Goal: Communication & Community: Answer question/provide support

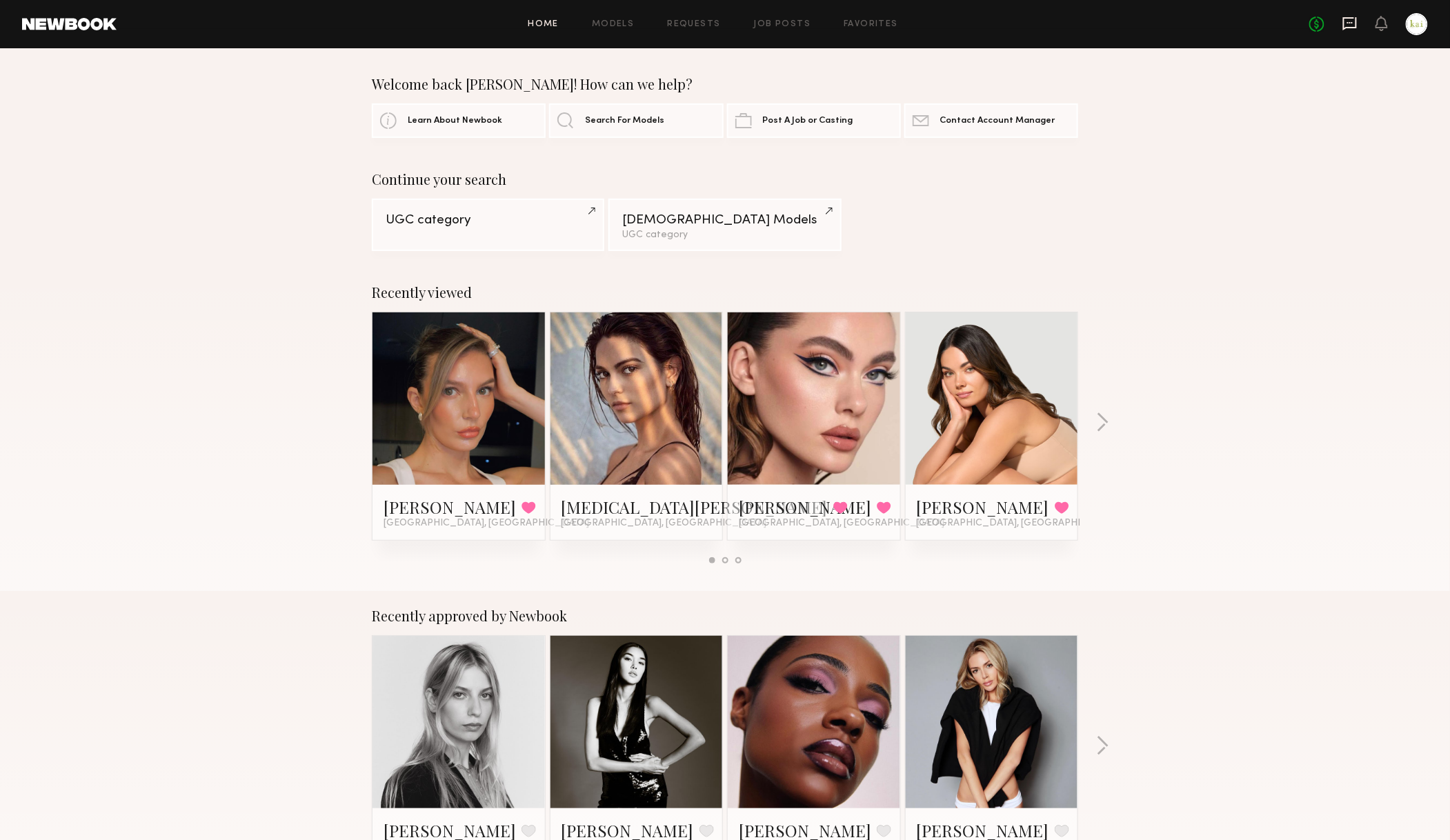
click at [1345, 23] on icon at bounding box center [1350, 23] width 15 height 15
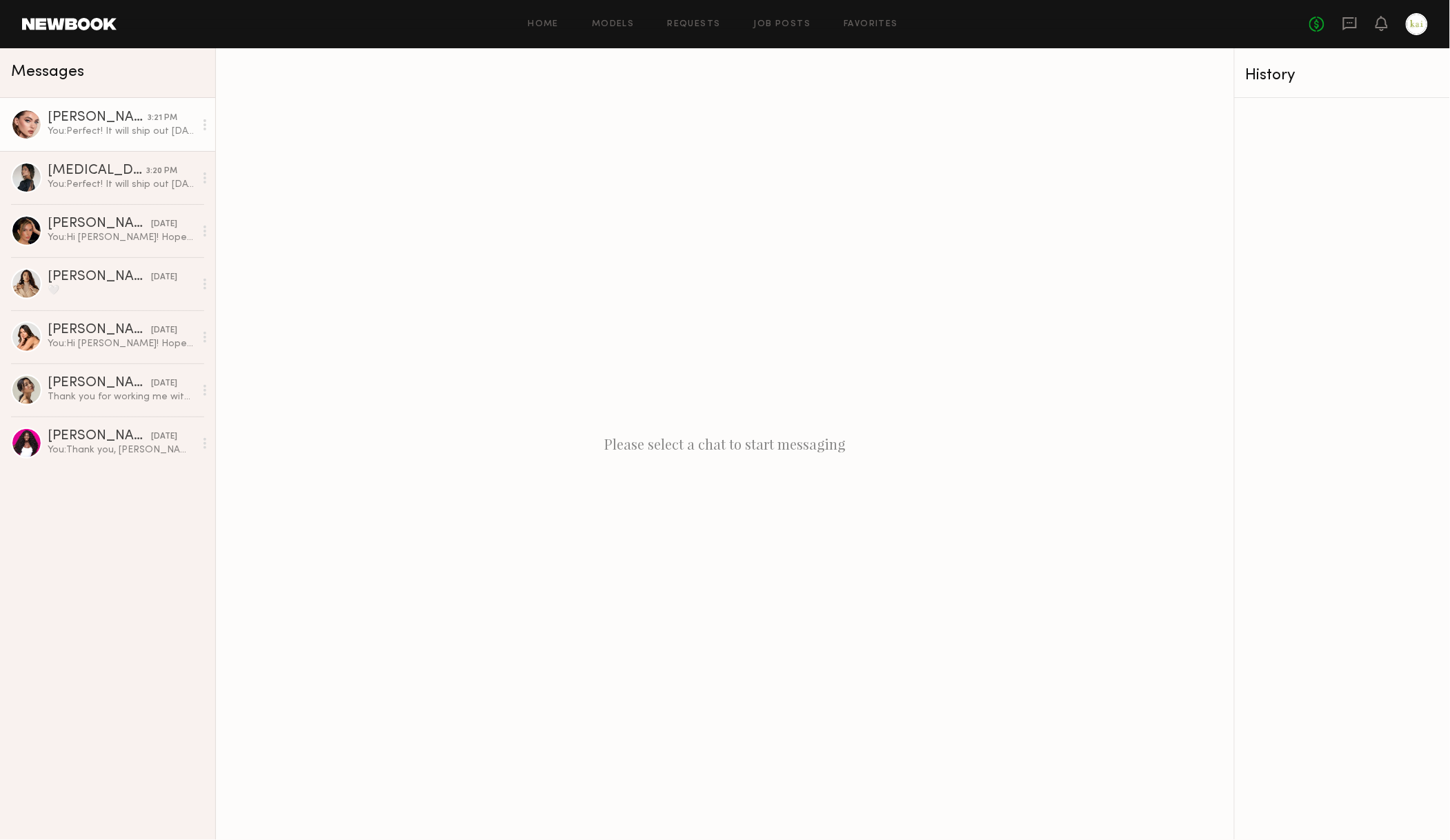
click at [41, 116] on link "[PERSON_NAME] 3:21 PM You: Perfect! It will ship out [DATE]! I will work on a b…" at bounding box center [108, 124] width 215 height 53
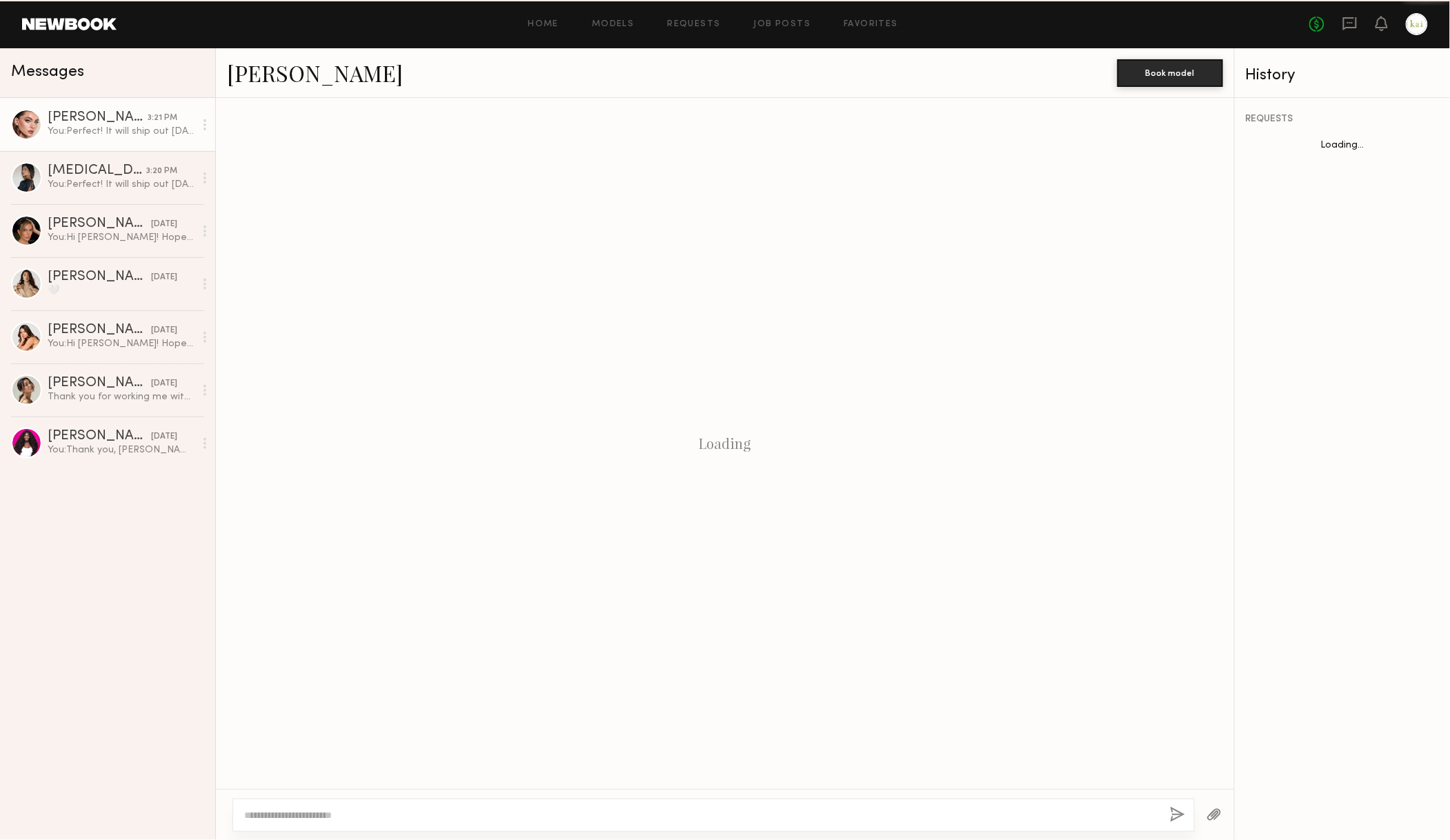
scroll to position [1195, 0]
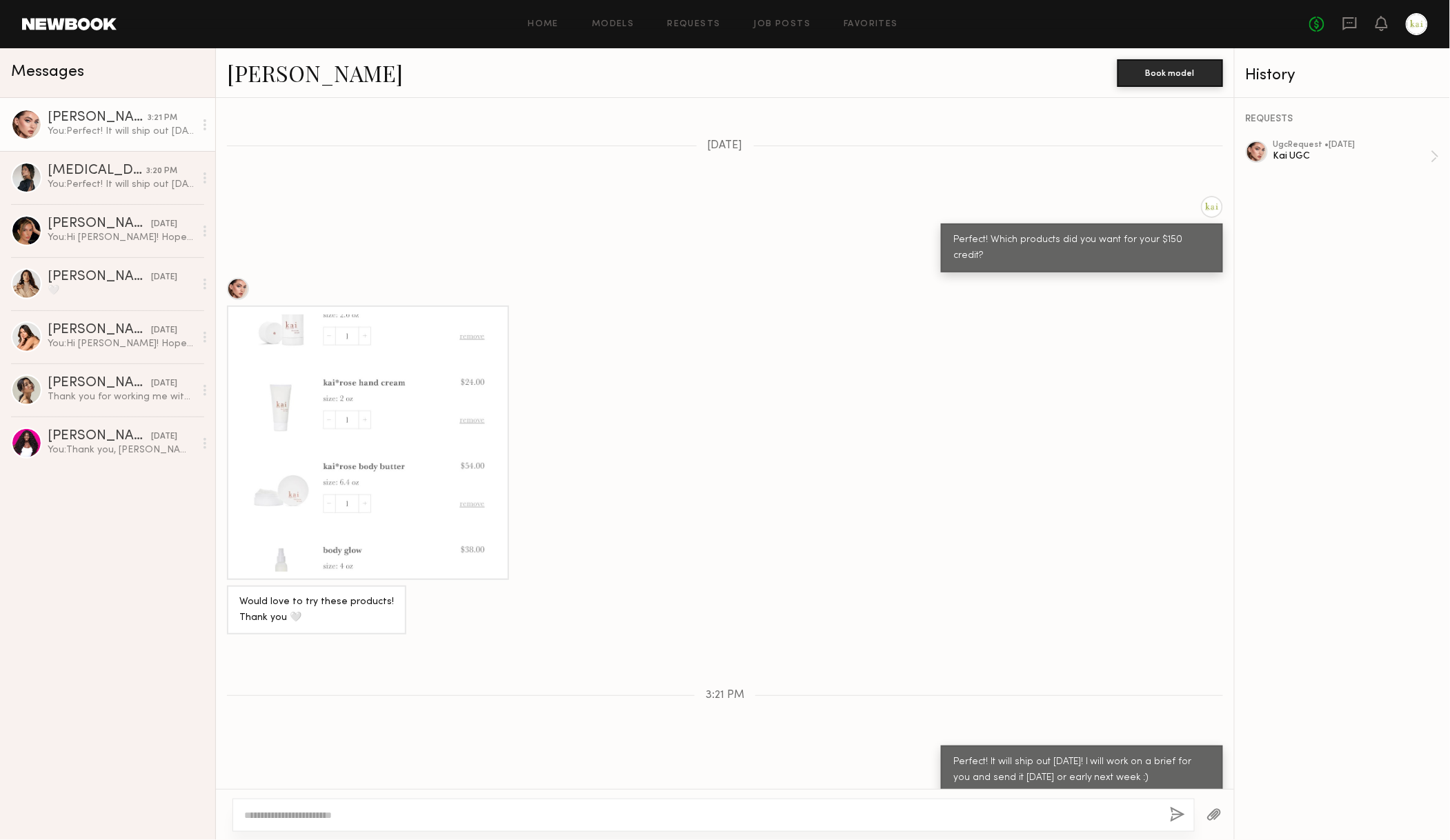
click at [277, 76] on link "[PERSON_NAME]" at bounding box center [314, 73] width 176 height 30
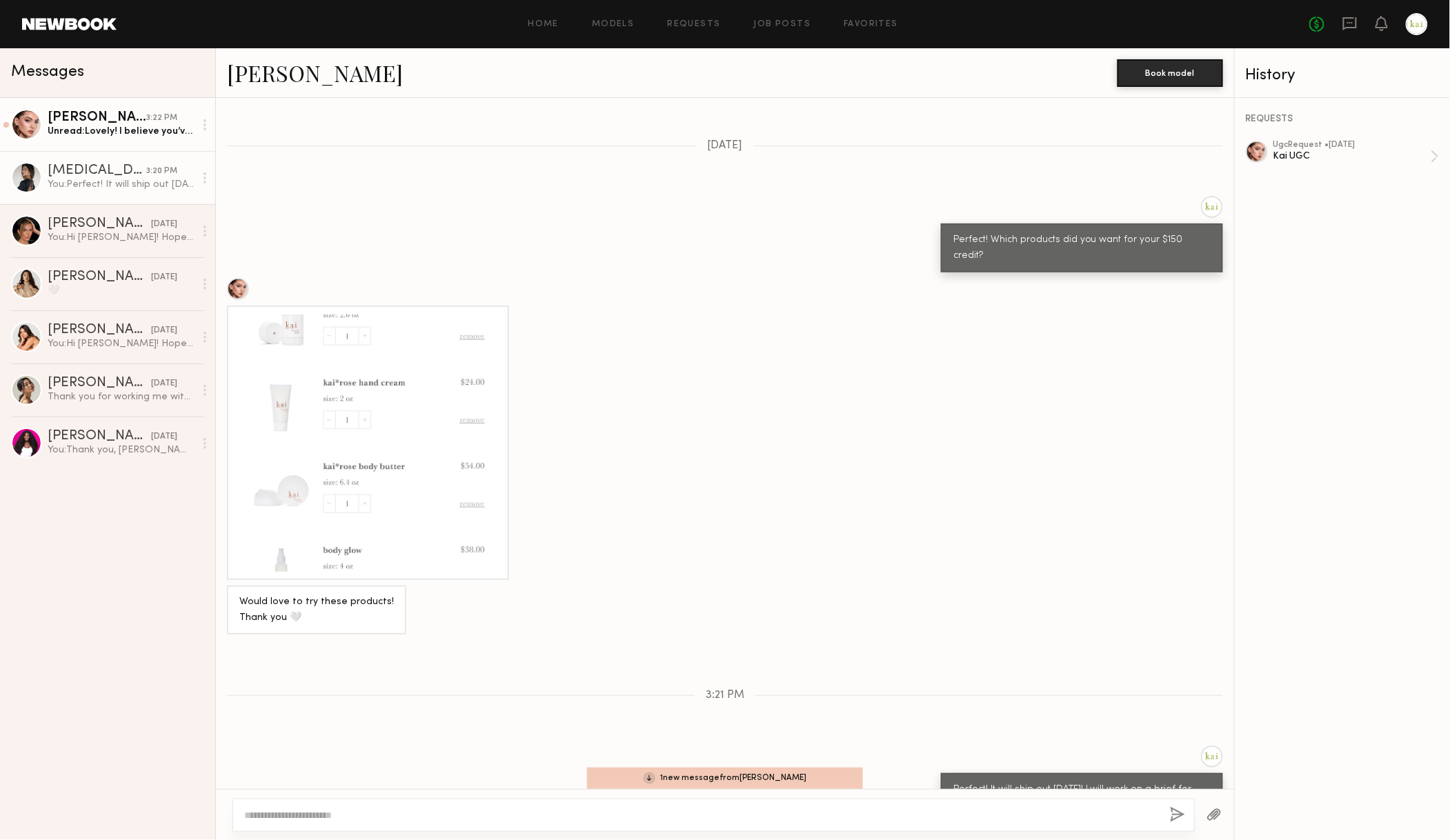
click at [81, 156] on link "[MEDICAL_DATA][PERSON_NAME] 3:20 PM You: Perfect! It will ship out [DATE] :) Wi…" at bounding box center [108, 178] width 215 height 53
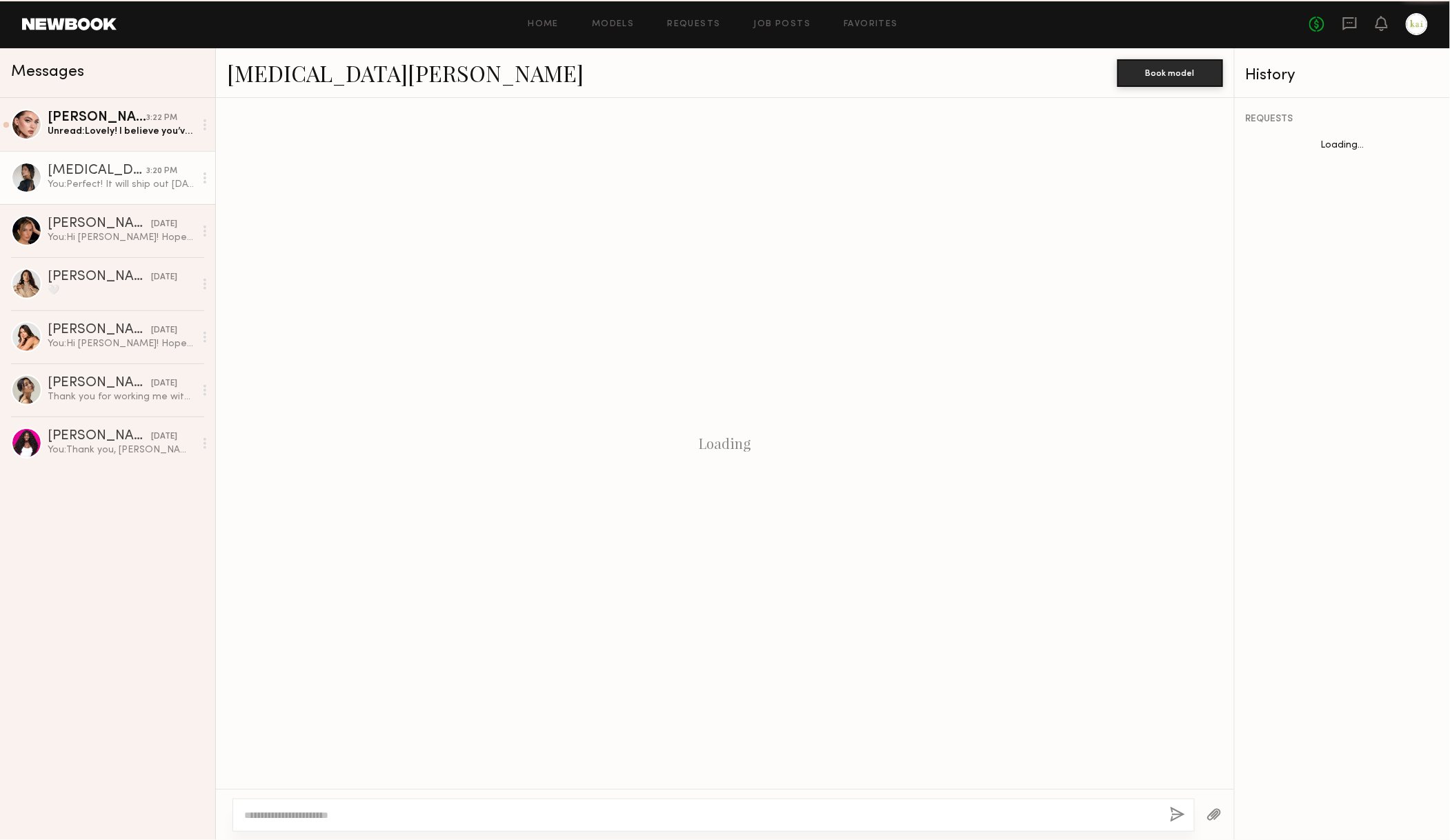
scroll to position [1212, 0]
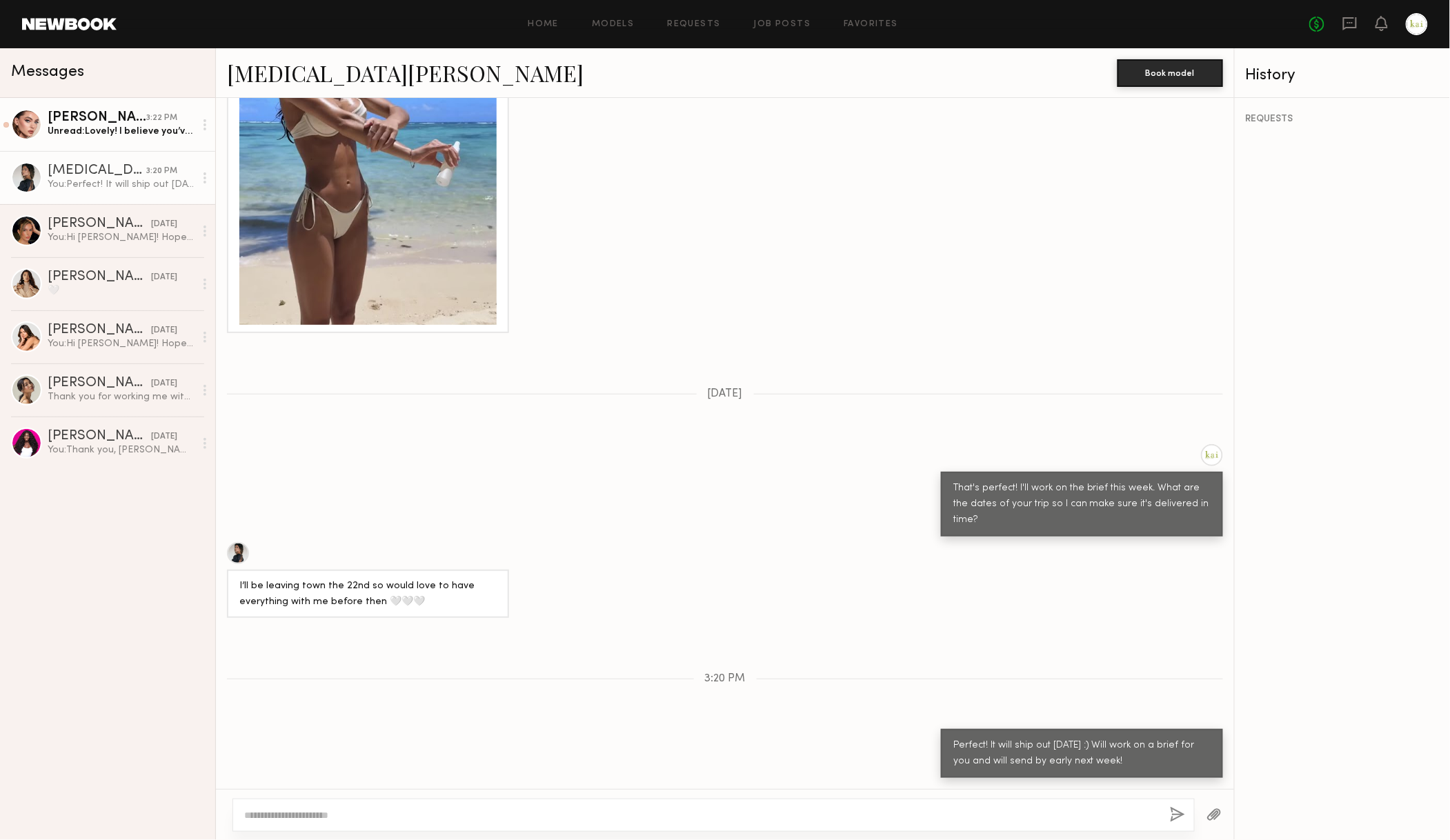
click at [112, 129] on div "Unread: Lovely! I believe you’ve already sent the brief and aesthetic guideline…" at bounding box center [120, 131] width 147 height 13
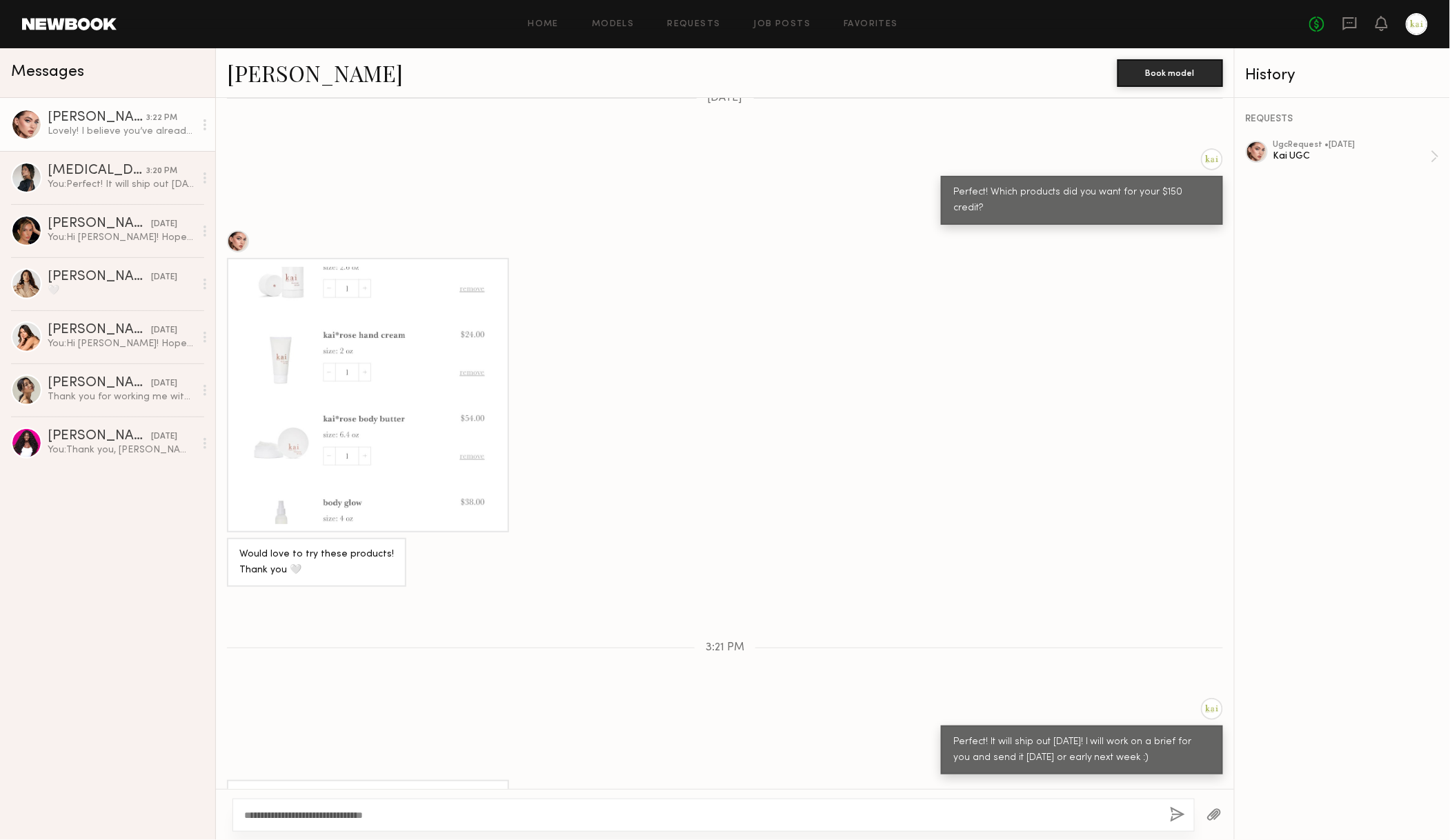
scroll to position [3242, 0]
type textarea "**********"
click at [1170, 807] on button "button" at bounding box center [1177, 815] width 15 height 17
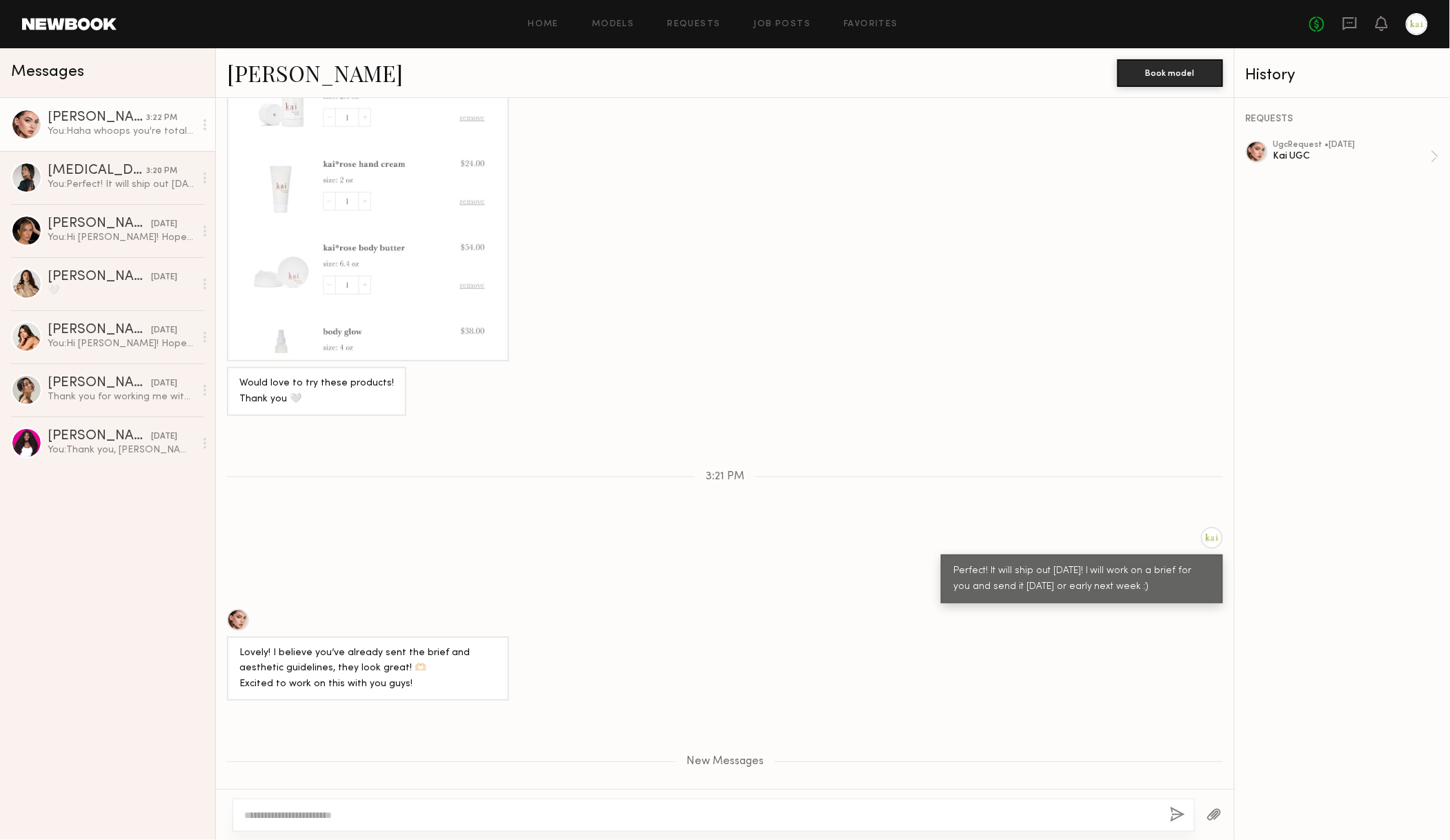
click at [696, 808] on textarea at bounding box center [696, 814] width 904 height 14
type textarea "**********"
click at [1170, 807] on button "button" at bounding box center [1177, 815] width 15 height 17
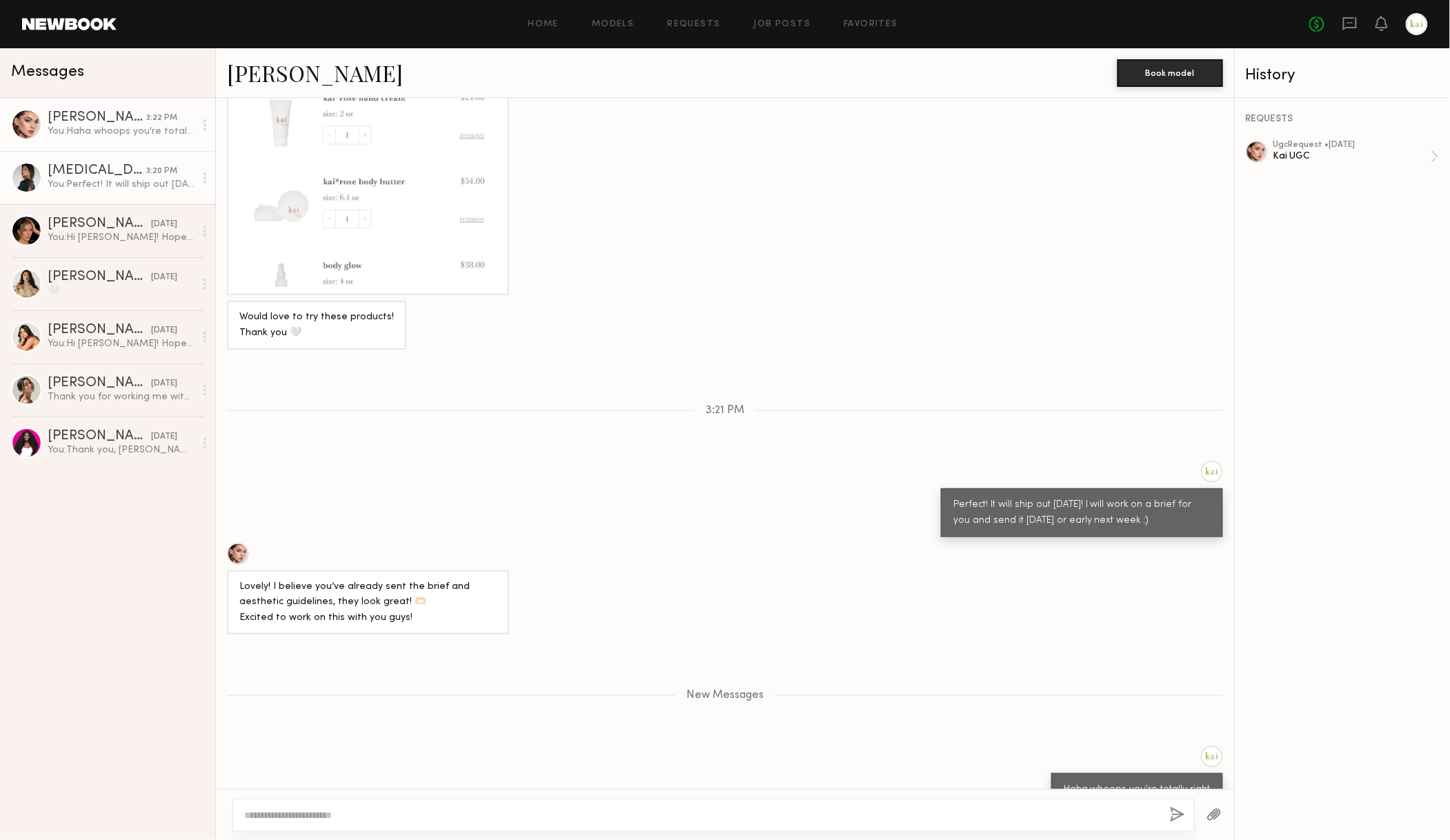
click at [72, 180] on div "You: Perfect! It will ship out tomorrow :) Will work on a brief for you and wil…" at bounding box center [120, 184] width 147 height 13
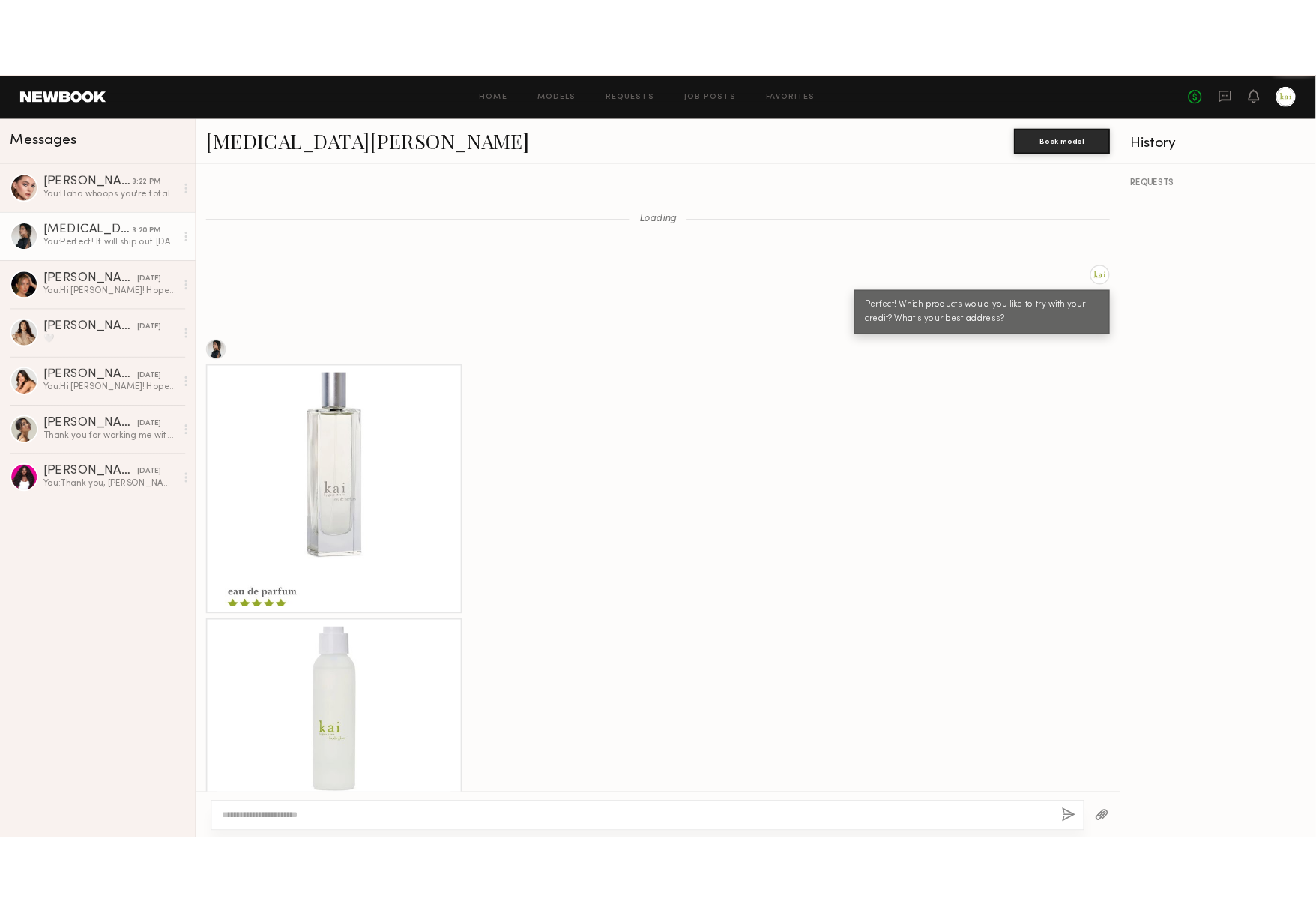
scroll to position [1317, 0]
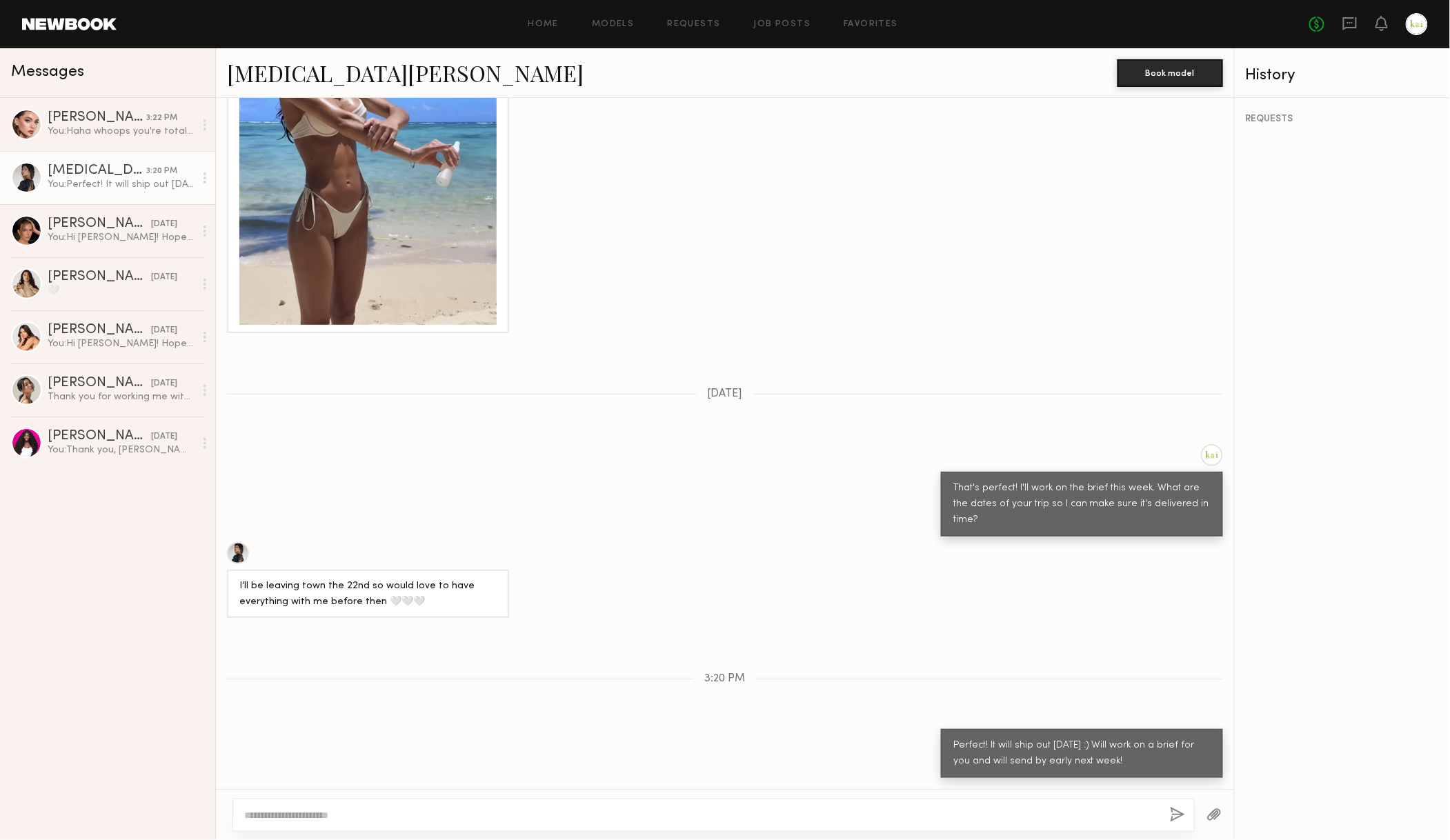
click at [235, 77] on link "Kyra S." at bounding box center [405, 73] width 356 height 30
